Goal: Find specific page/section: Find specific page/section

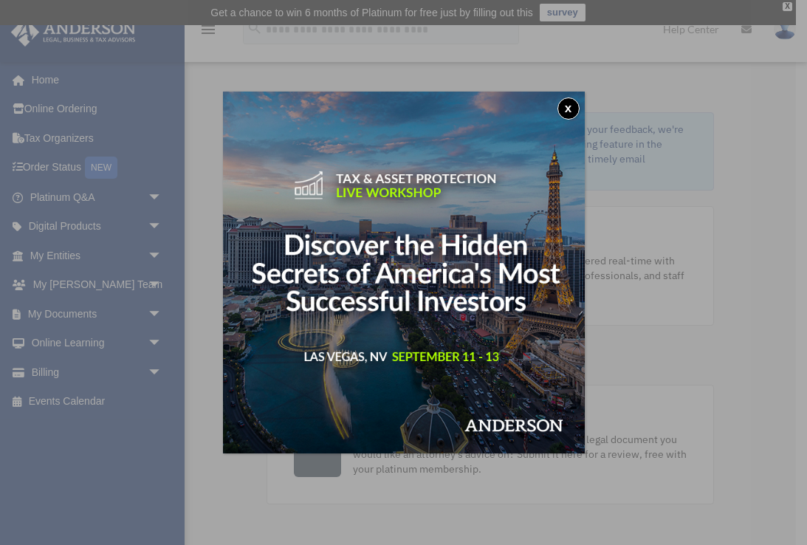
click at [570, 105] on button "x" at bounding box center [568, 108] width 22 height 22
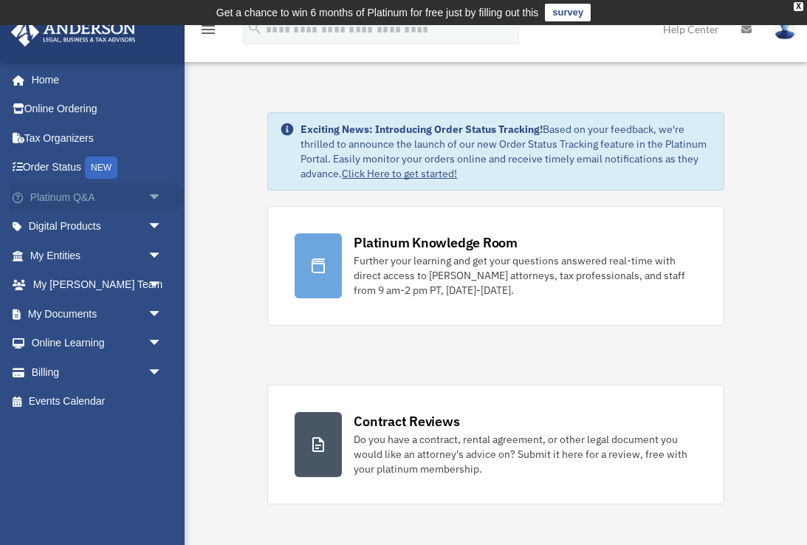
click at [87, 197] on link "Platinum Q&A arrow_drop_down" at bounding box center [97, 197] width 174 height 30
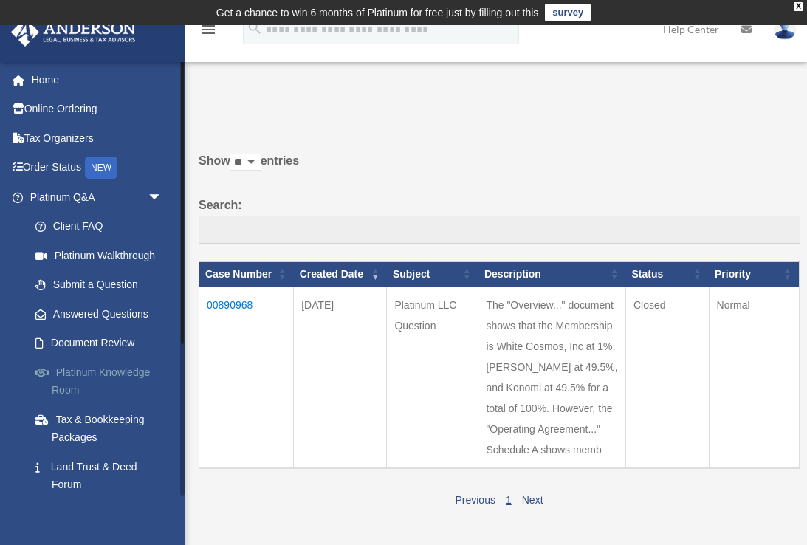
click at [99, 368] on link "Platinum Knowledge Room" at bounding box center [103, 380] width 164 height 47
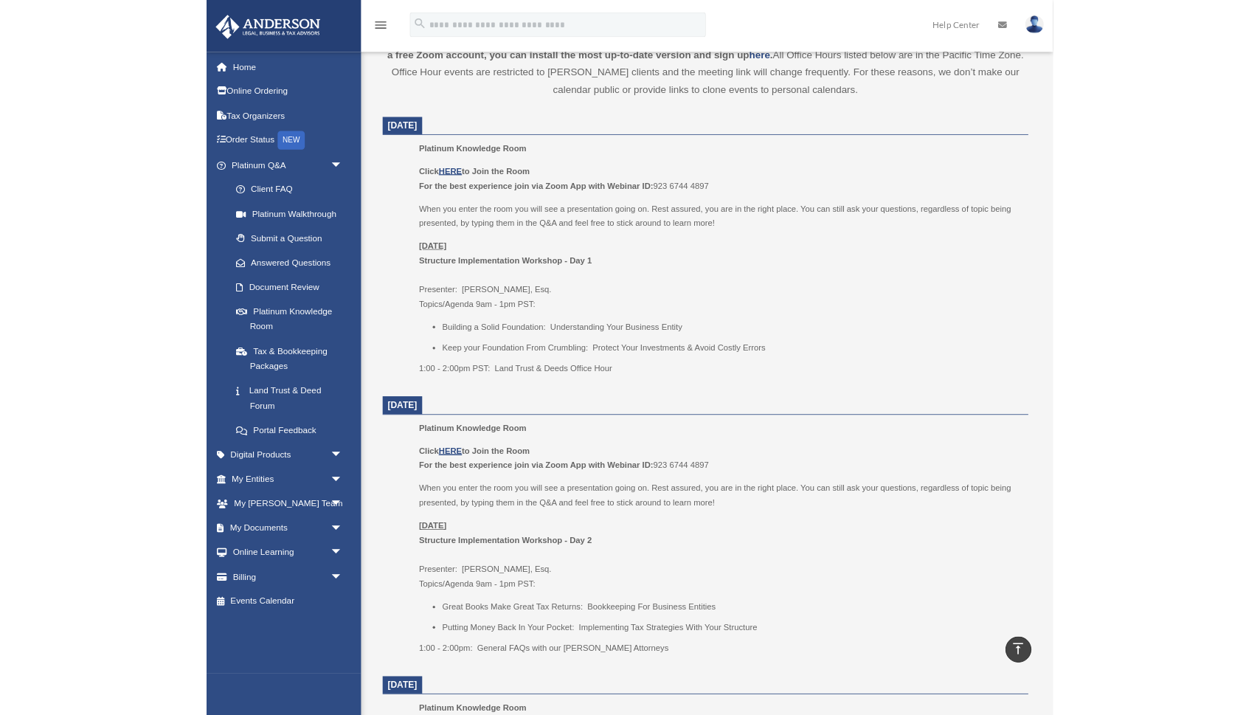
scroll to position [565, 0]
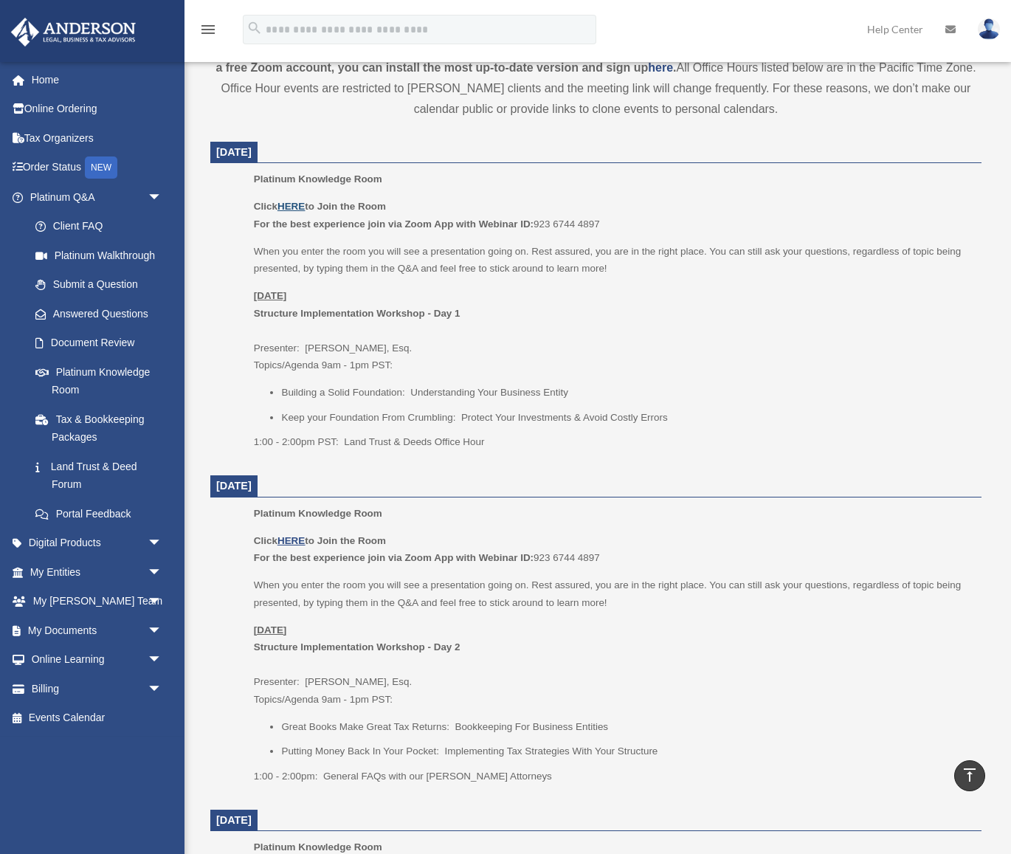
click at [292, 201] on u "HERE" at bounding box center [290, 206] width 27 height 11
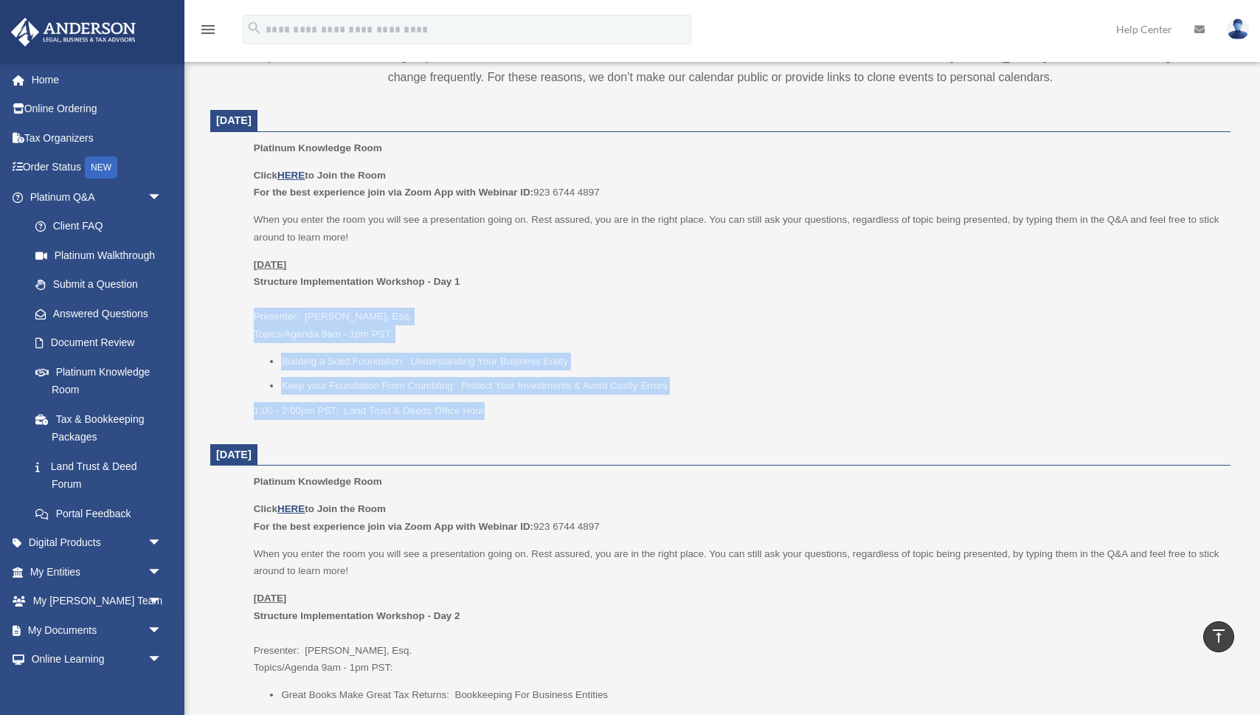
drag, startPoint x: 492, startPoint y: 409, endPoint x: 234, endPoint y: 308, distance: 277.1
click at [234, 308] on ul "Platinum Knowledge Room Click HERE to Join the Room For the best experience joi…" at bounding box center [721, 284] width 1000 height 290
copy div "Presenter: [PERSON_NAME], Esq. Topics/Agenda 9am - 1pm PST: Building a Solid Fo…"
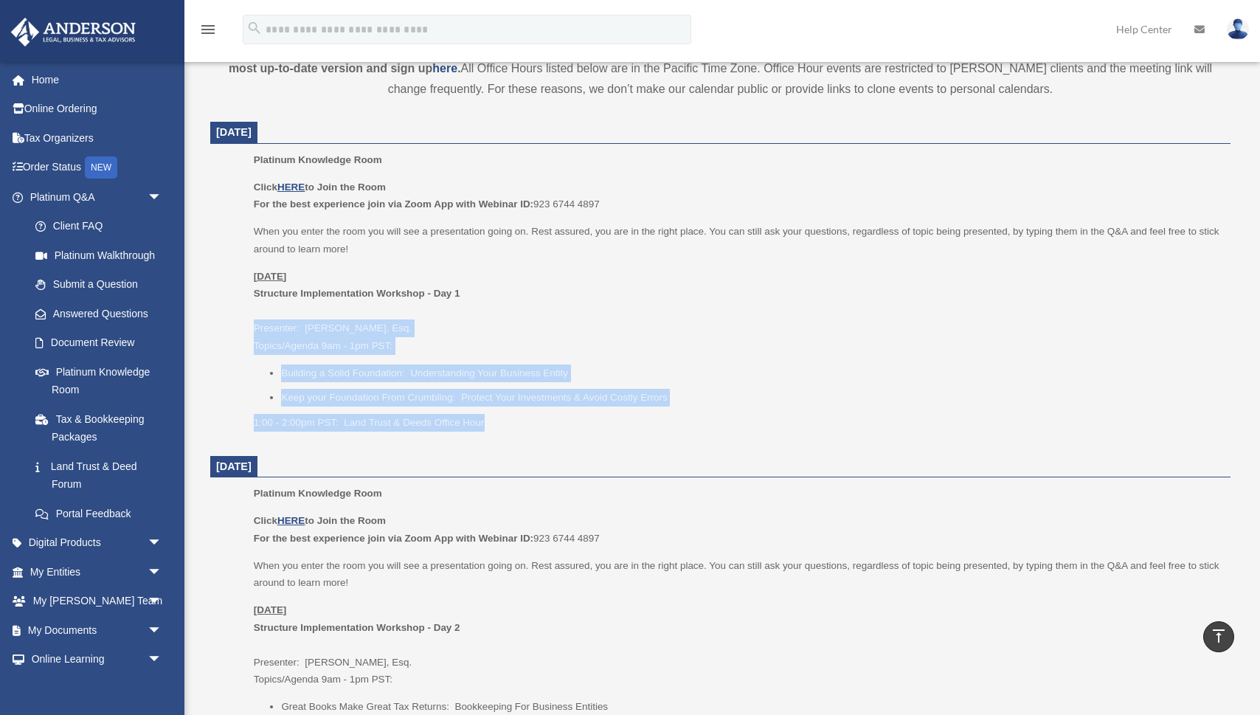
scroll to position [928, 0]
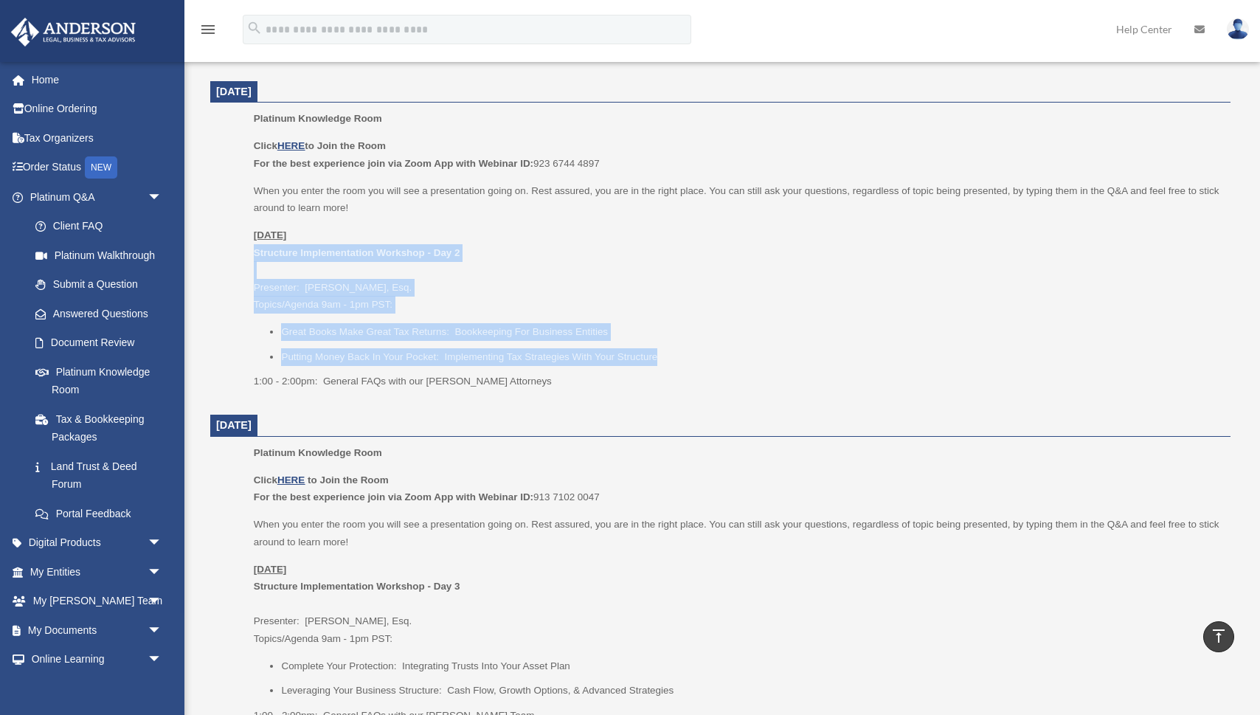
drag, startPoint x: 685, startPoint y: 346, endPoint x: 294, endPoint y: 247, distance: 403.4
click at [257, 246] on div "Click HERE to Join the Room For the best experience join via Zoom App with Webi…" at bounding box center [737, 263] width 967 height 253
copy div "Structure Implementation Workshop - Day 2 Presenter: [PERSON_NAME], Esq. Topics…"
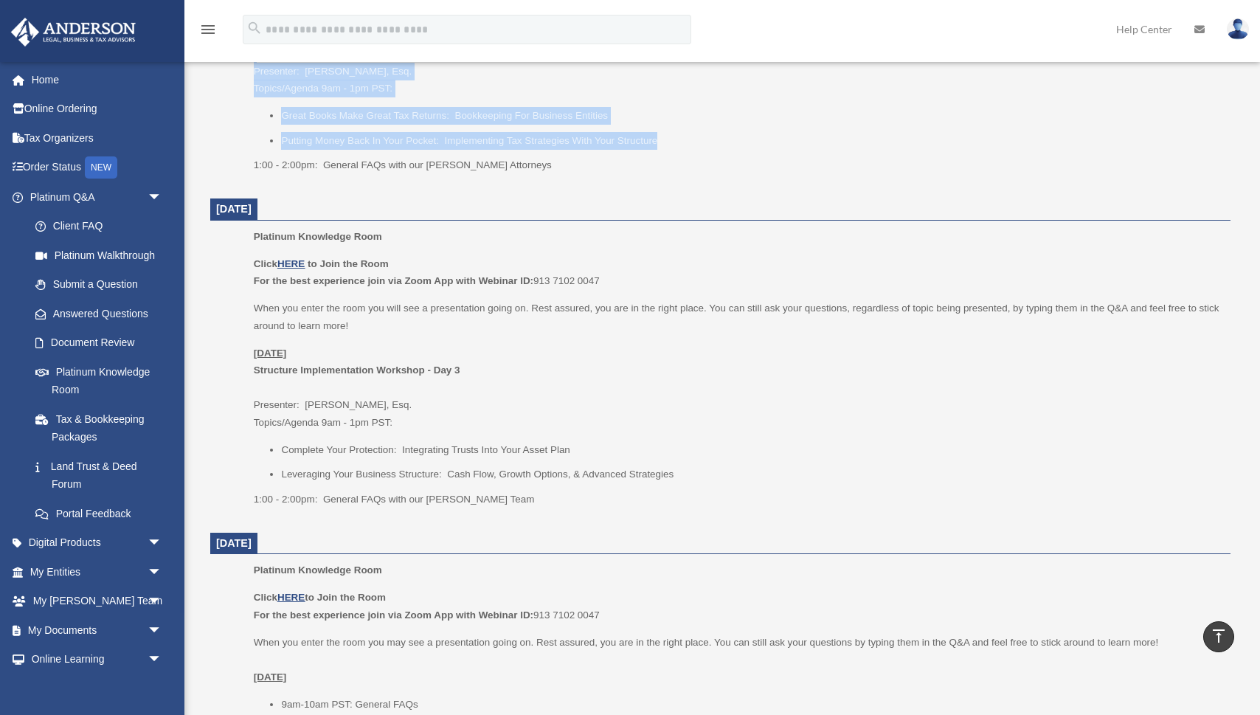
scroll to position [1161, 0]
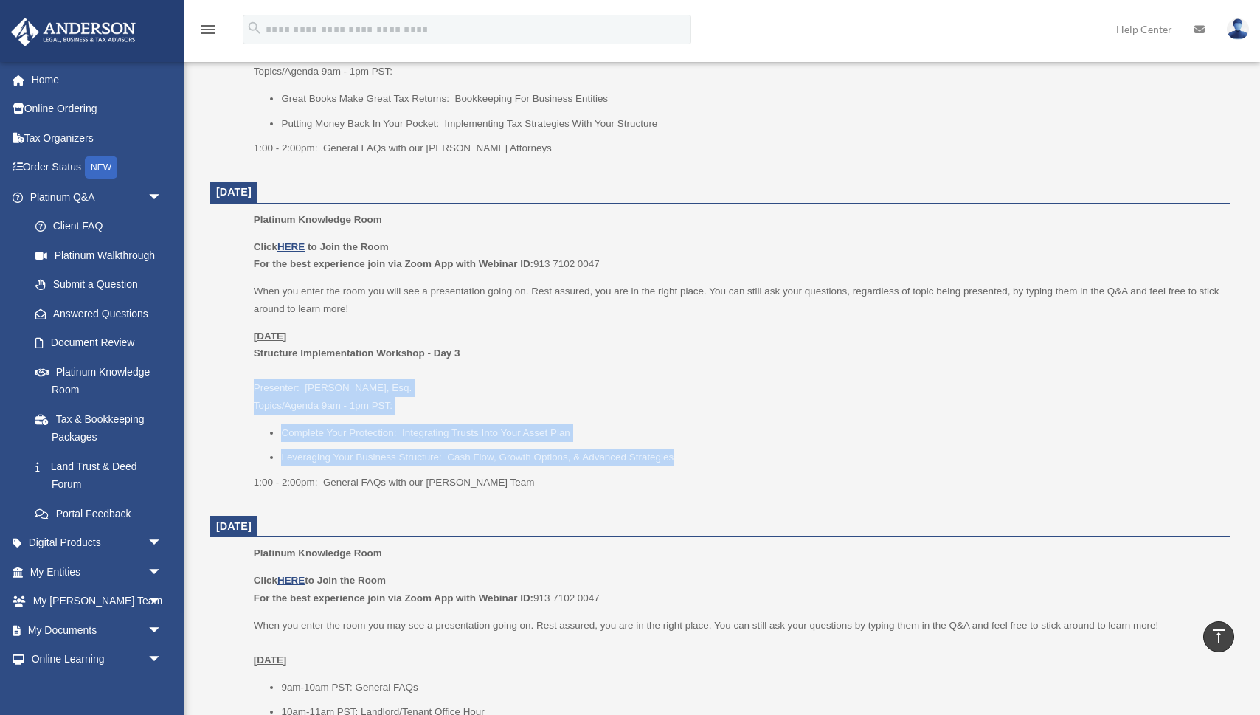
drag, startPoint x: 691, startPoint y: 445, endPoint x: 226, endPoint y: 367, distance: 472.2
click at [224, 367] on ul "Platinum Knowledge Room Click HERE to Join the Room For the best experience joi…" at bounding box center [721, 356] width 1000 height 290
copy div "Presenter: [PERSON_NAME], Esq. Topics/Agenda 9am - 1pm PST: Complete Your Prote…"
